Goal: Task Accomplishment & Management: Manage account settings

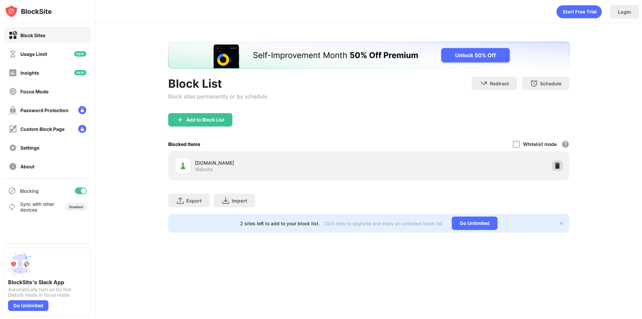
click at [558, 165] on img at bounding box center [557, 165] width 7 height 7
